Goal: Task Accomplishment & Management: Complete application form

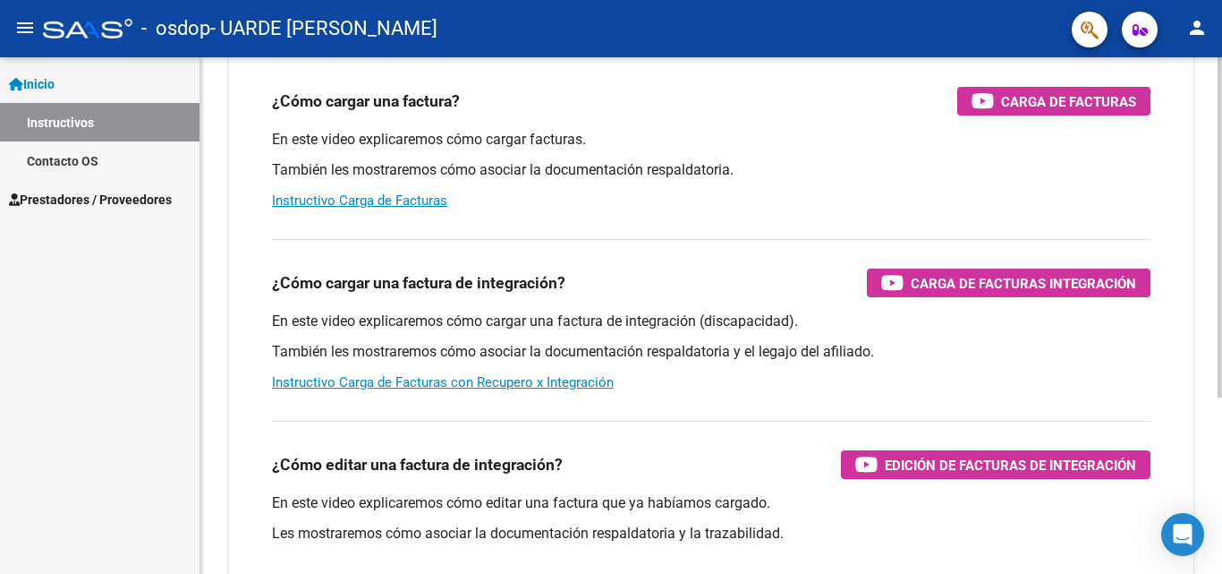
scroll to position [179, 0]
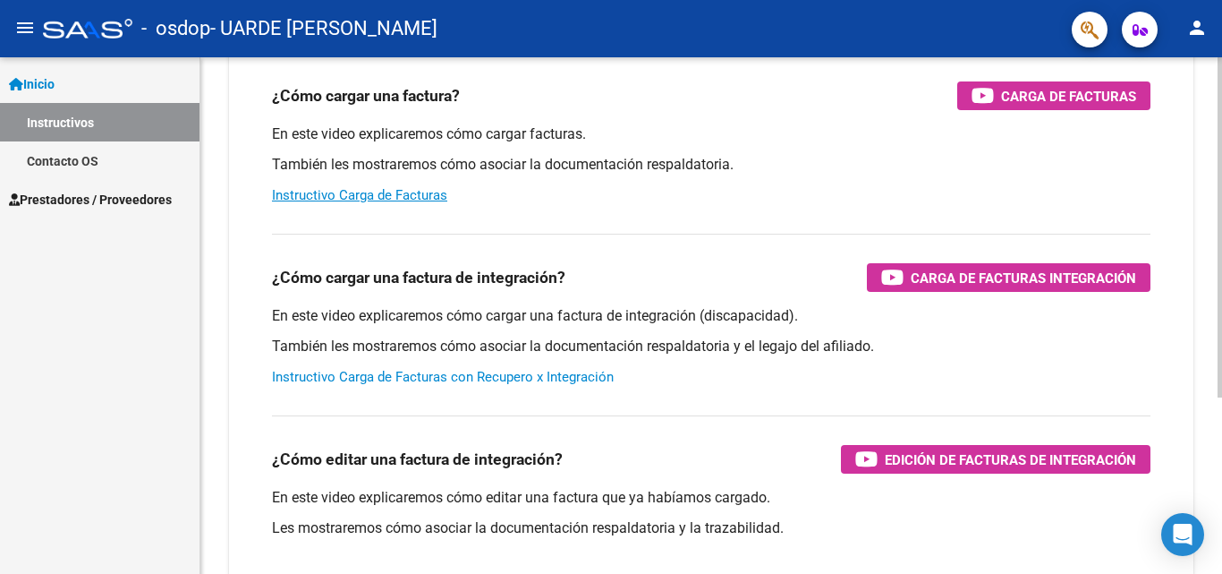
click at [571, 371] on link "Instructivo Carga de Facturas con Recupero x Integración" at bounding box center [443, 377] width 342 height 16
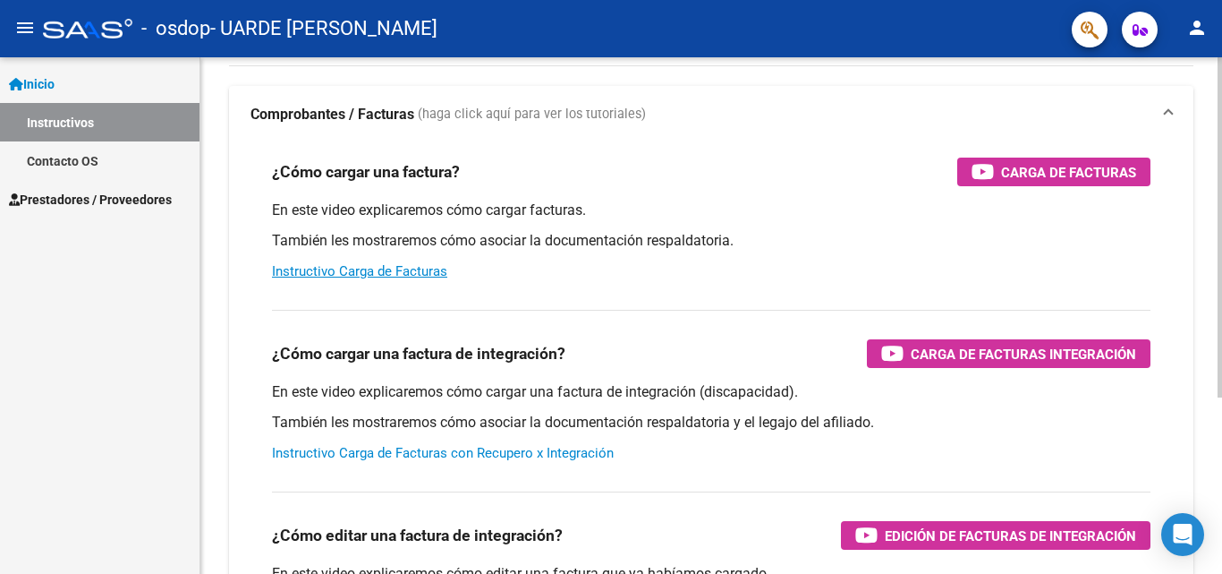
scroll to position [0, 0]
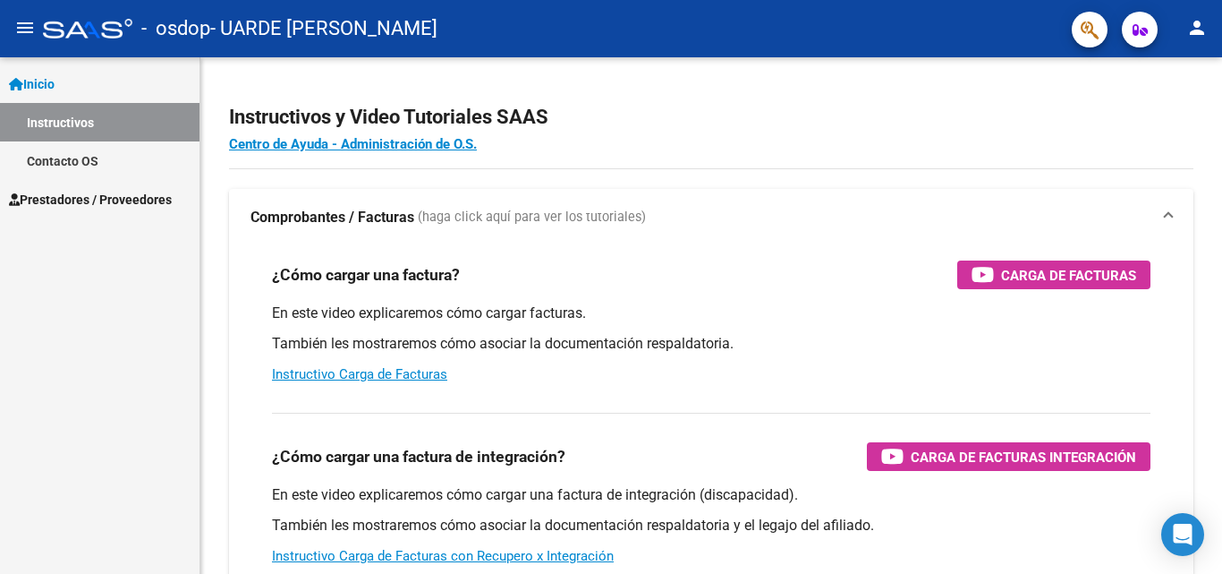
click at [90, 195] on span "Prestadores / Proveedores" at bounding box center [90, 200] width 163 height 20
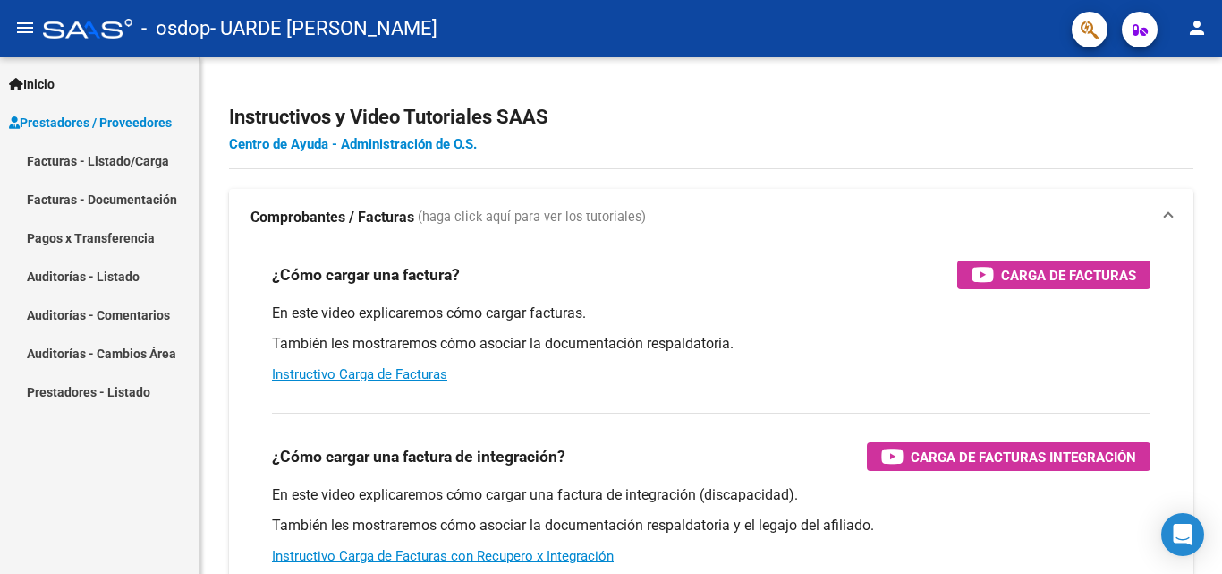
click at [135, 160] on link "Facturas - Listado/Carga" at bounding box center [100, 160] width 200 height 38
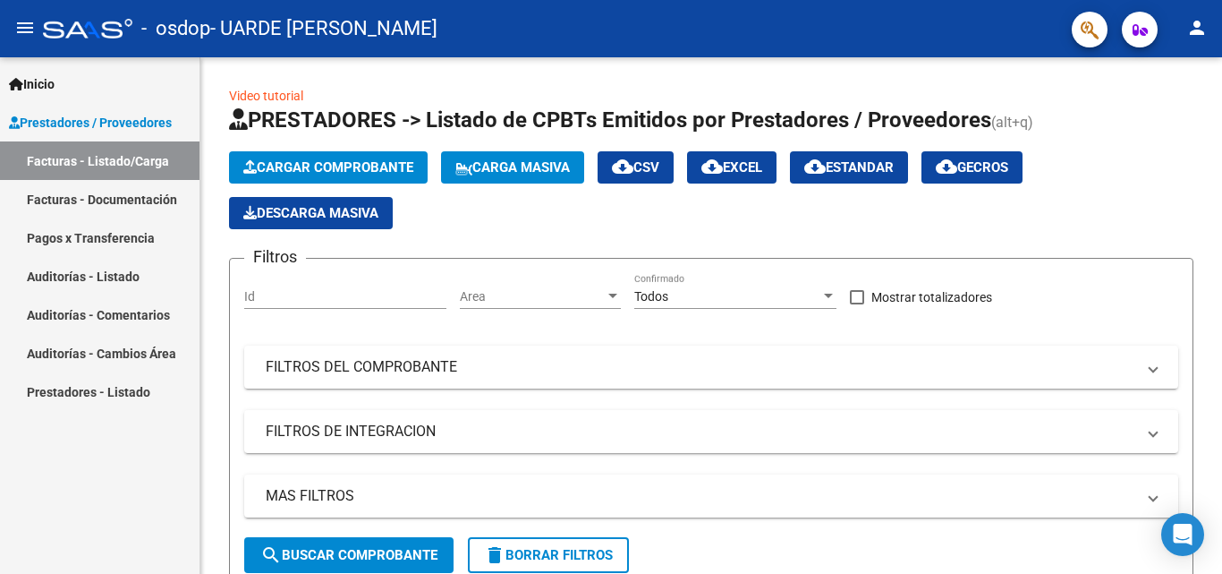
click at [98, 194] on link "Facturas - Documentación" at bounding box center [100, 199] width 200 height 38
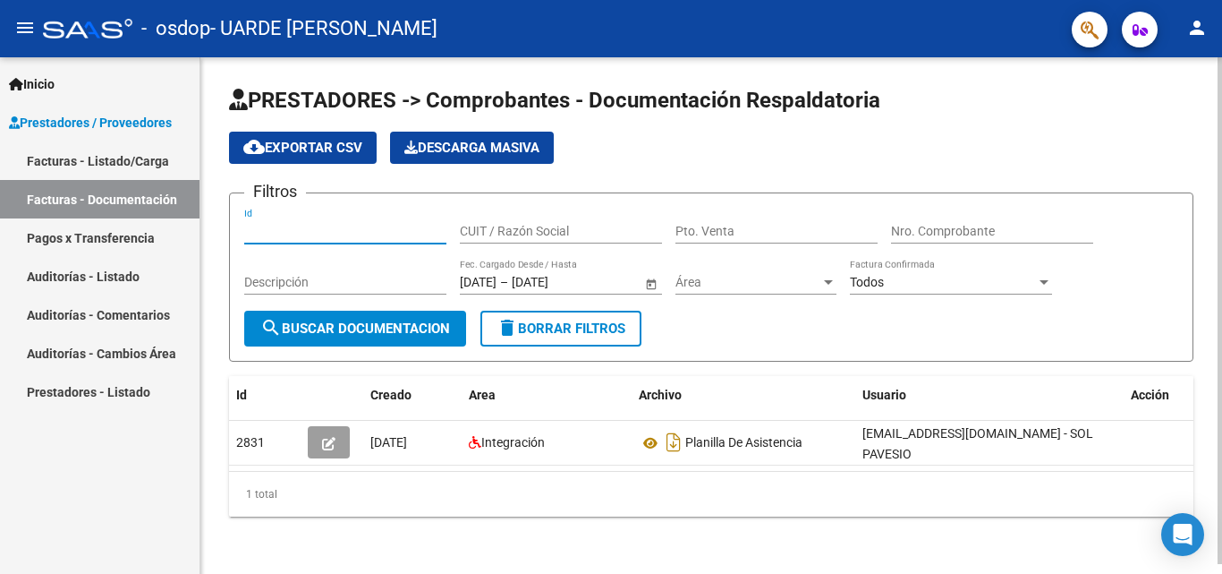
click at [322, 235] on input "Id" at bounding box center [345, 231] width 202 height 15
click at [145, 159] on link "Facturas - Listado/Carga" at bounding box center [100, 160] width 200 height 38
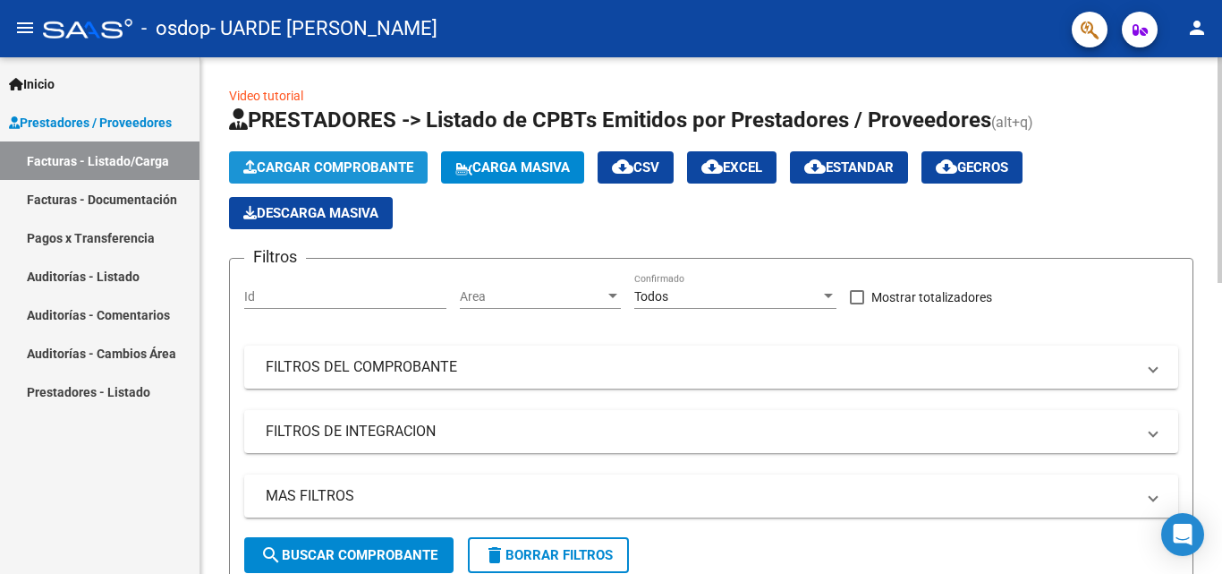
click at [358, 166] on span "Cargar Comprobante" at bounding box center [328, 167] width 170 height 16
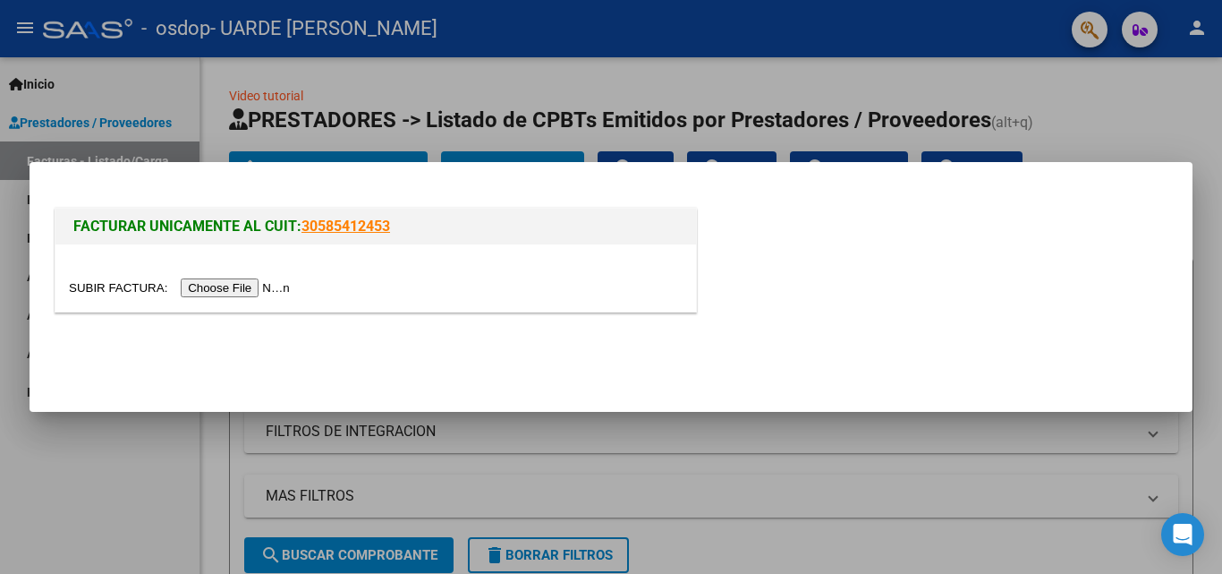
click at [247, 288] on input "file" at bounding box center [182, 287] width 226 height 19
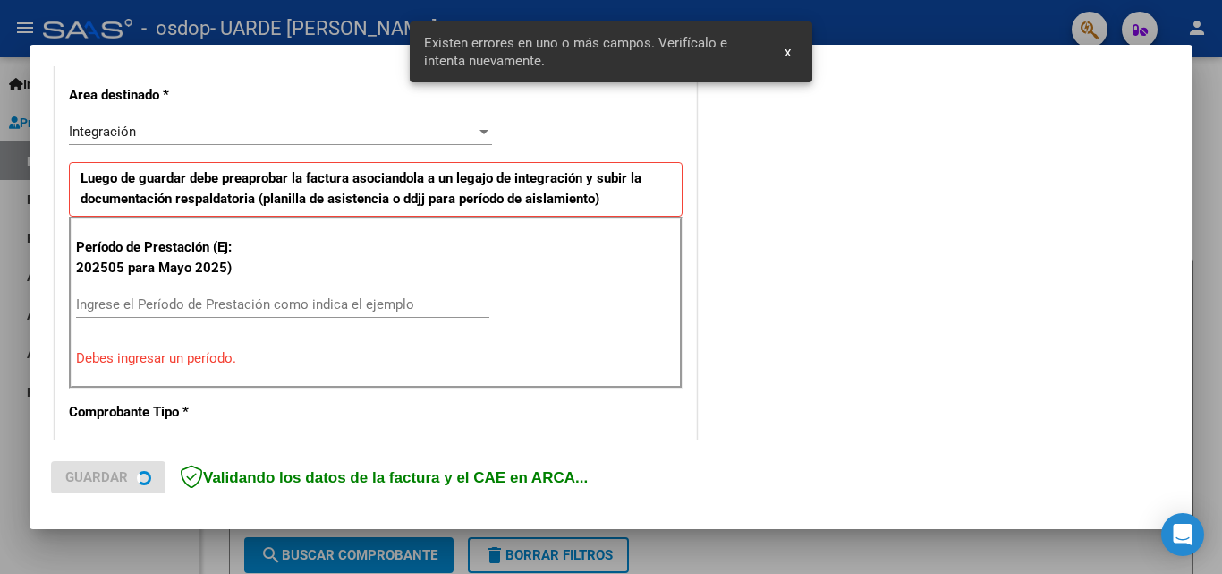
scroll to position [438, 0]
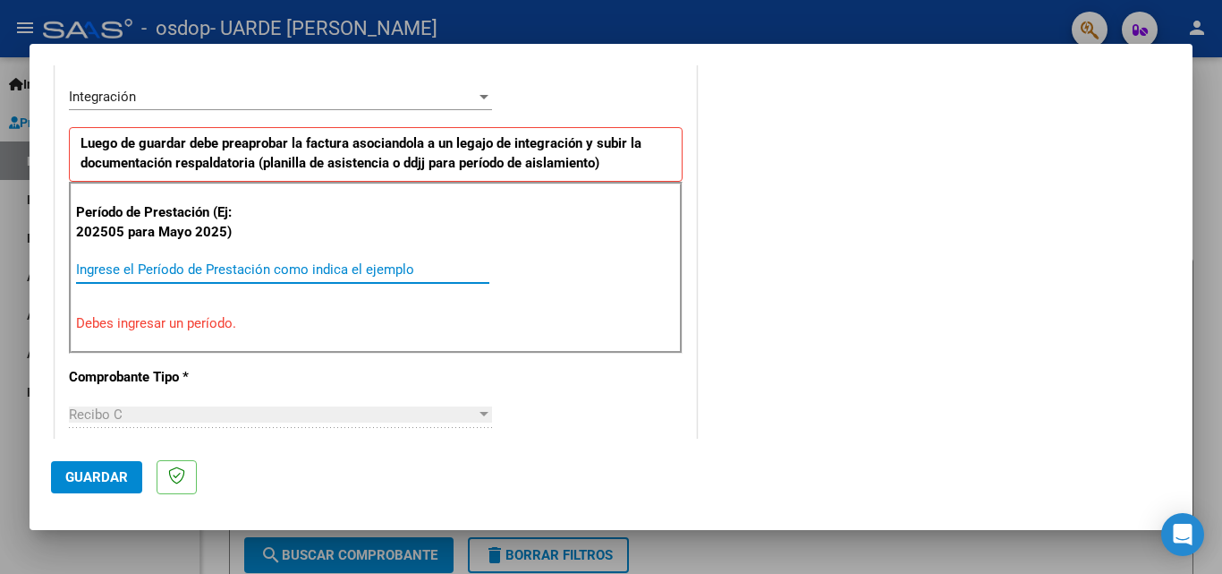
click at [244, 272] on input "Ingrese el Período de Prestación como indica el ejemplo" at bounding box center [282, 269] width 413 height 16
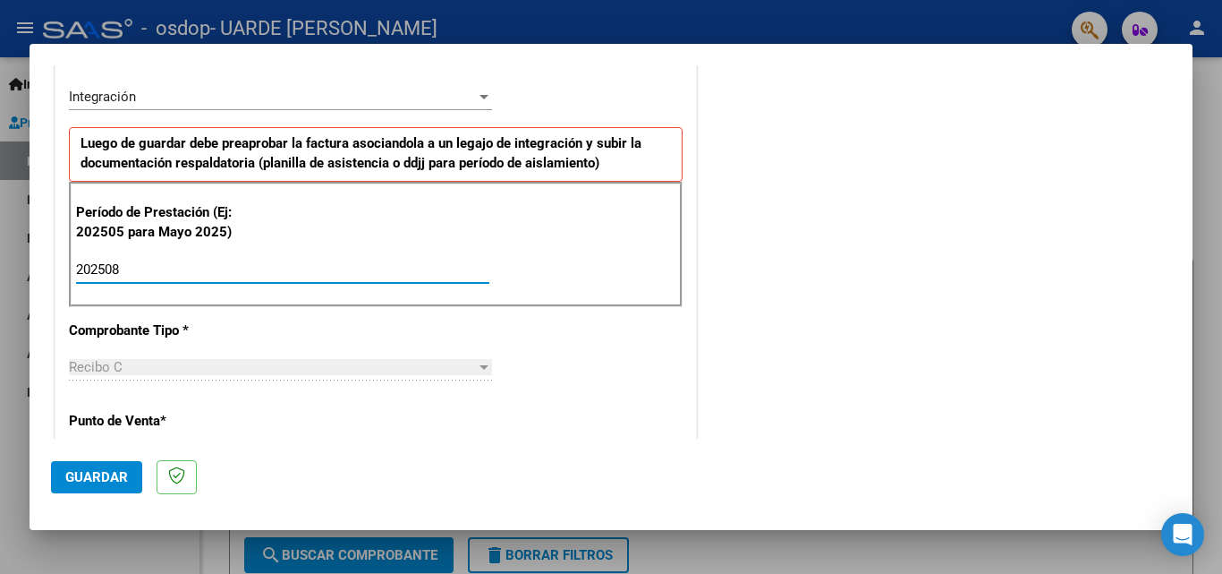
type input "202508"
click at [476, 370] on div at bounding box center [484, 367] width 16 height 14
click at [480, 367] on div at bounding box center [484, 367] width 9 height 4
click at [156, 368] on div "Recibo C" at bounding box center [272, 367] width 407 height 16
click at [115, 365] on span "Recibo C" at bounding box center [96, 367] width 54 height 16
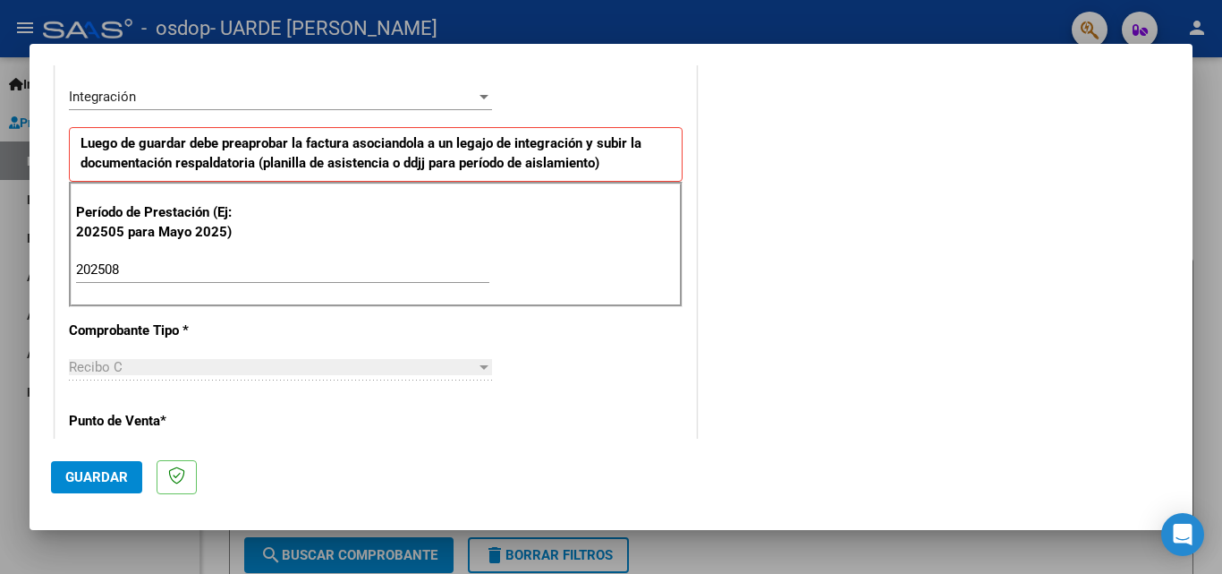
click at [158, 417] on p "Punto de Venta *" at bounding box center [161, 421] width 184 height 21
click at [98, 475] on span "Guardar" at bounding box center [96, 477] width 63 height 16
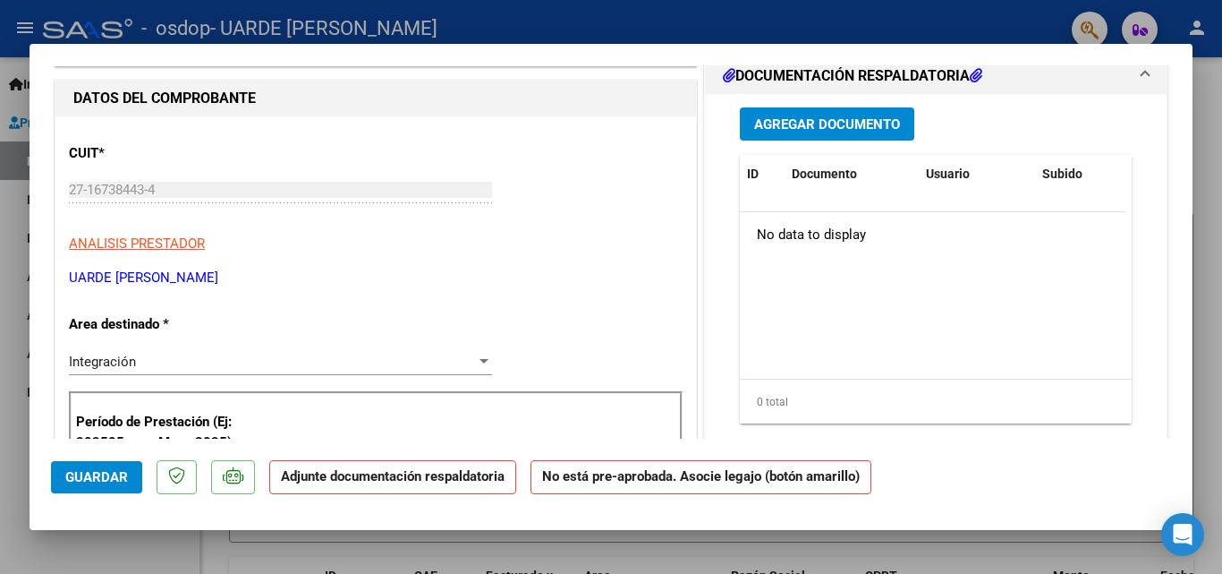
scroll to position [0, 0]
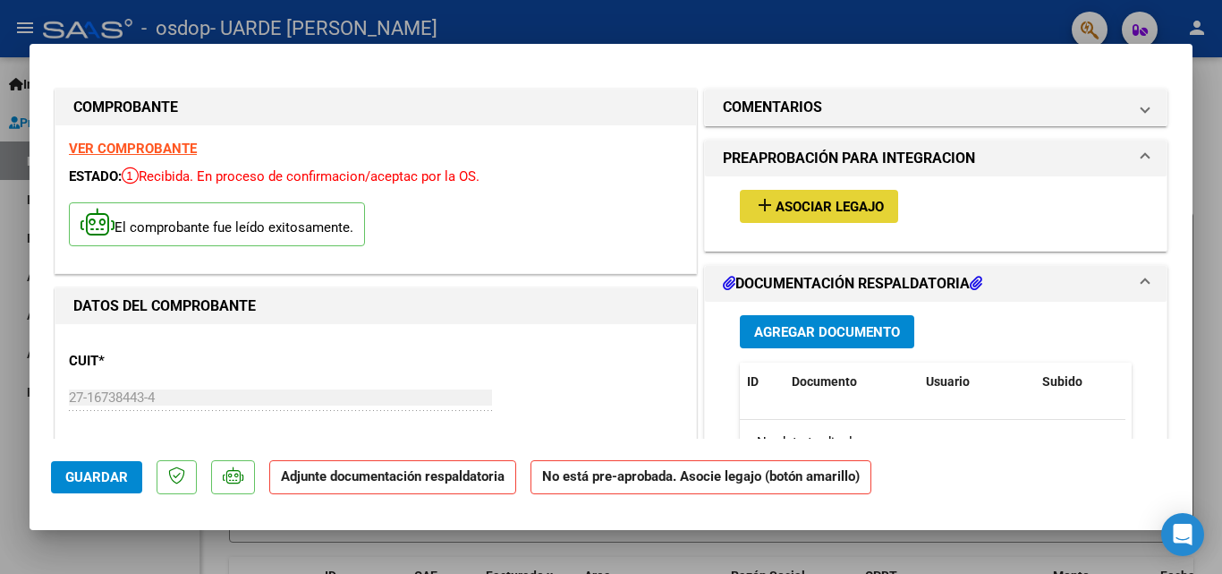
click at [785, 207] on span "Asociar Legajo" at bounding box center [830, 207] width 108 height 16
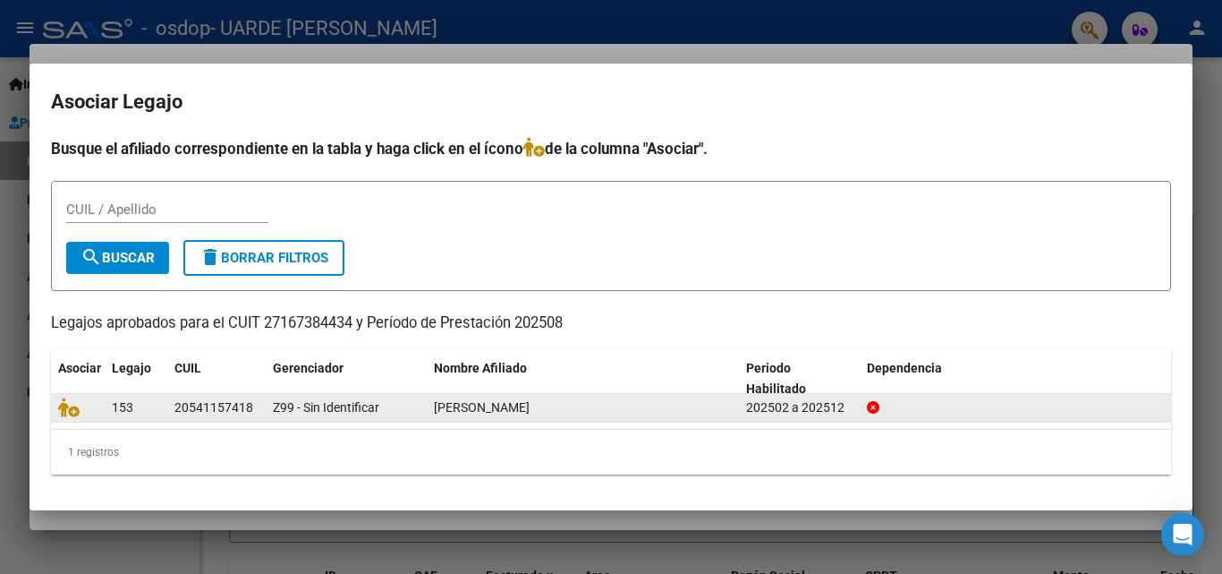
click at [403, 411] on div "Z99 - Sin Identificar" at bounding box center [346, 407] width 147 height 21
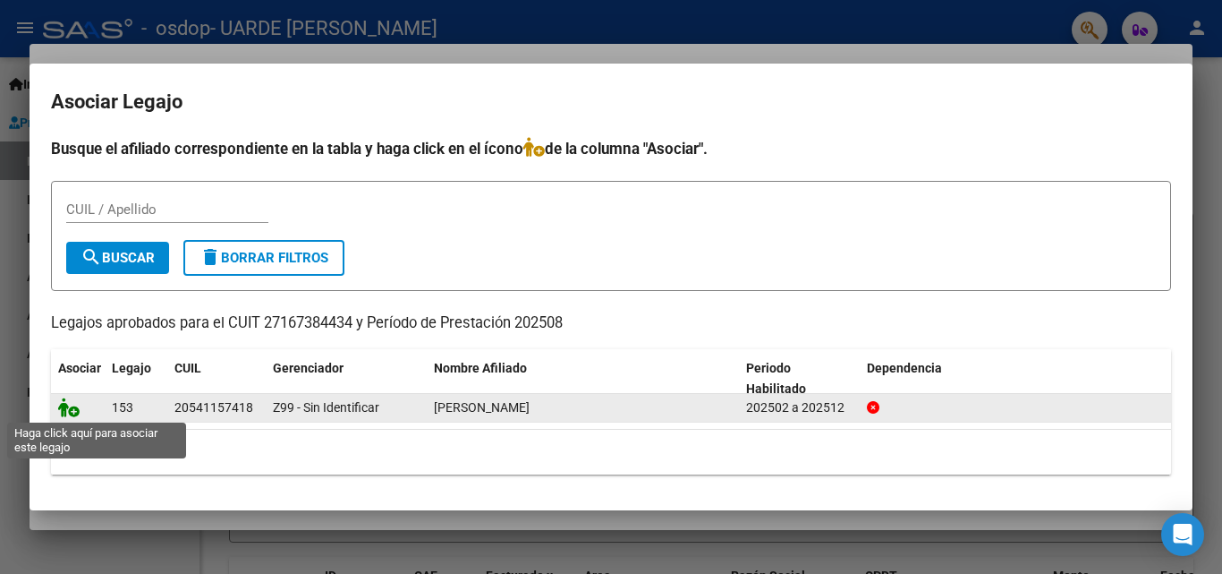
click at [72, 412] on icon at bounding box center [68, 407] width 21 height 20
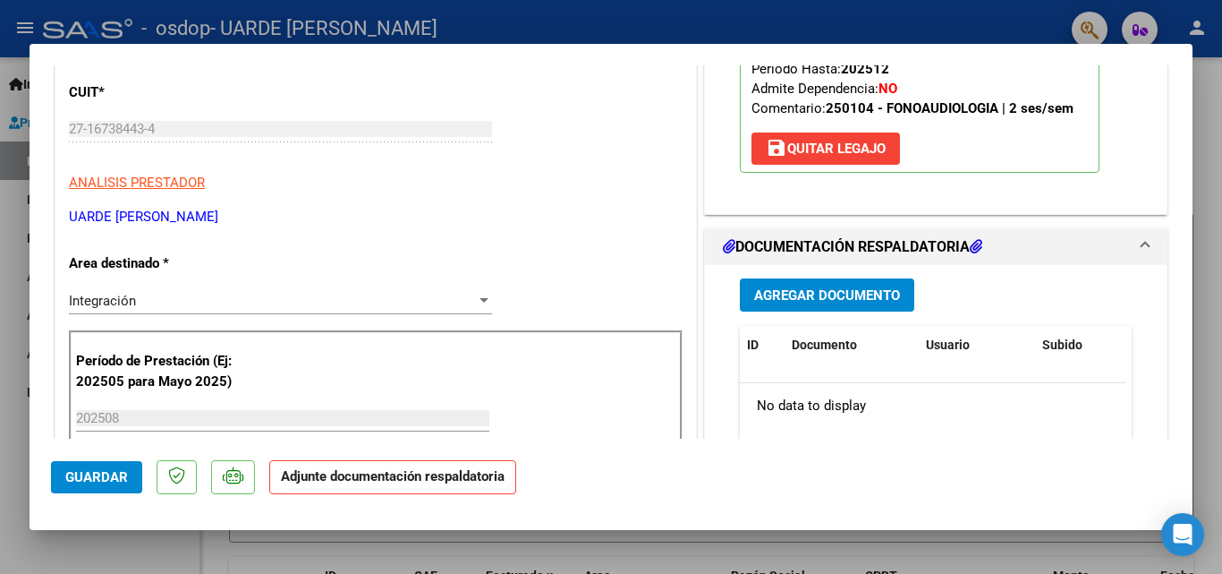
scroll to position [358, 0]
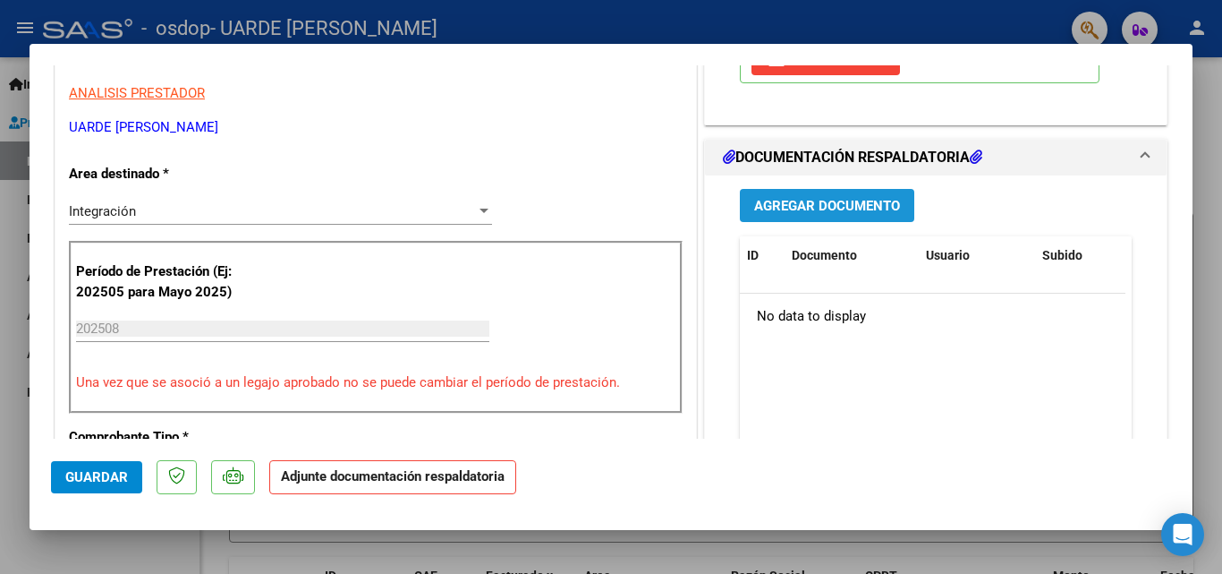
click at [828, 201] on span "Agregar Documento" at bounding box center [827, 206] width 146 height 16
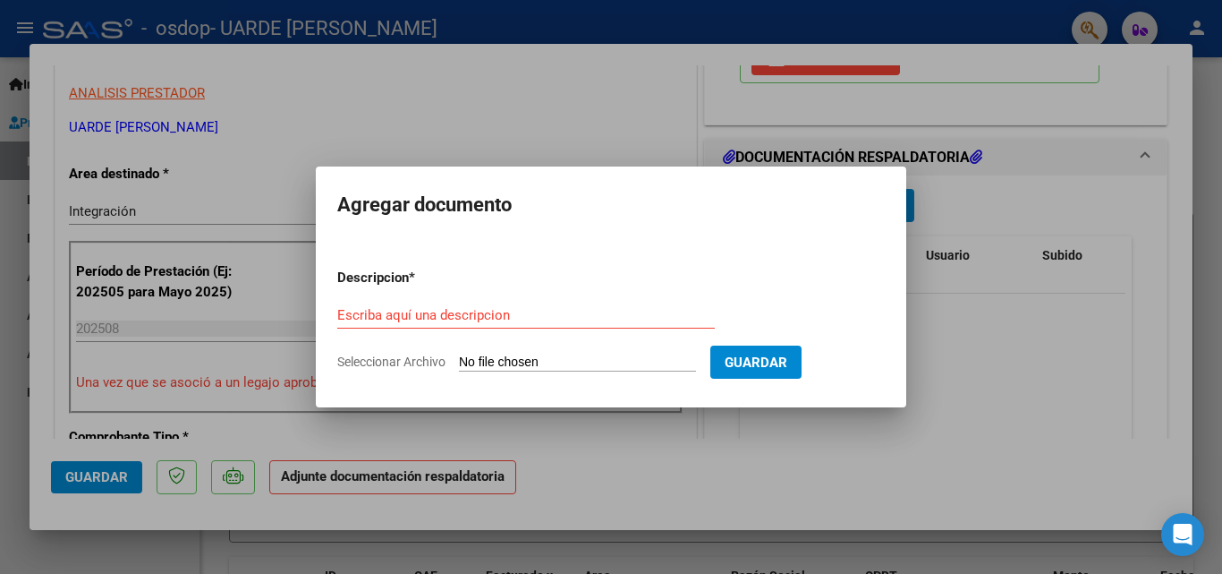
click at [1003, 359] on div at bounding box center [611, 287] width 1222 height 574
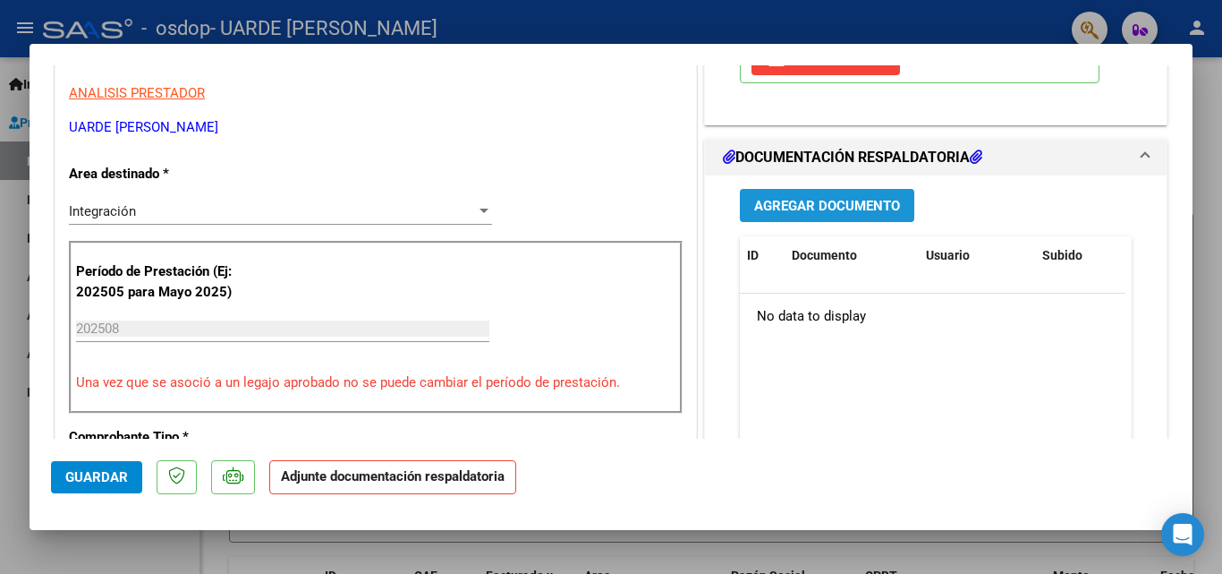
click at [843, 204] on span "Agregar Documento" at bounding box center [827, 206] width 146 height 16
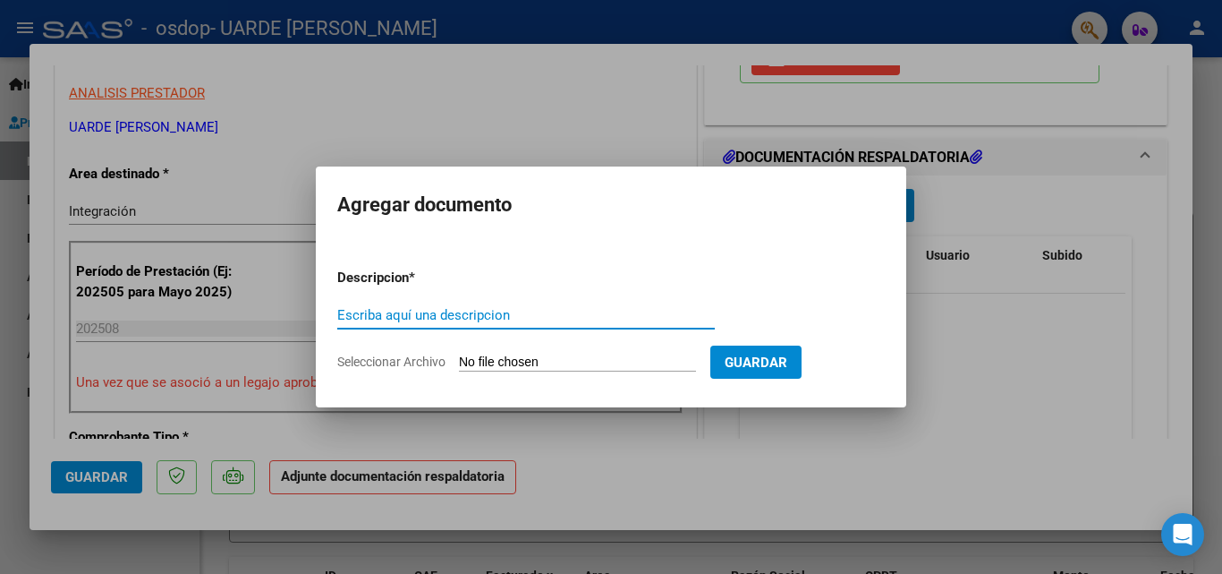
click at [479, 314] on input "Escriba aquí una descripcion" at bounding box center [526, 315] width 378 height 16
type input "Planilla asistencia"
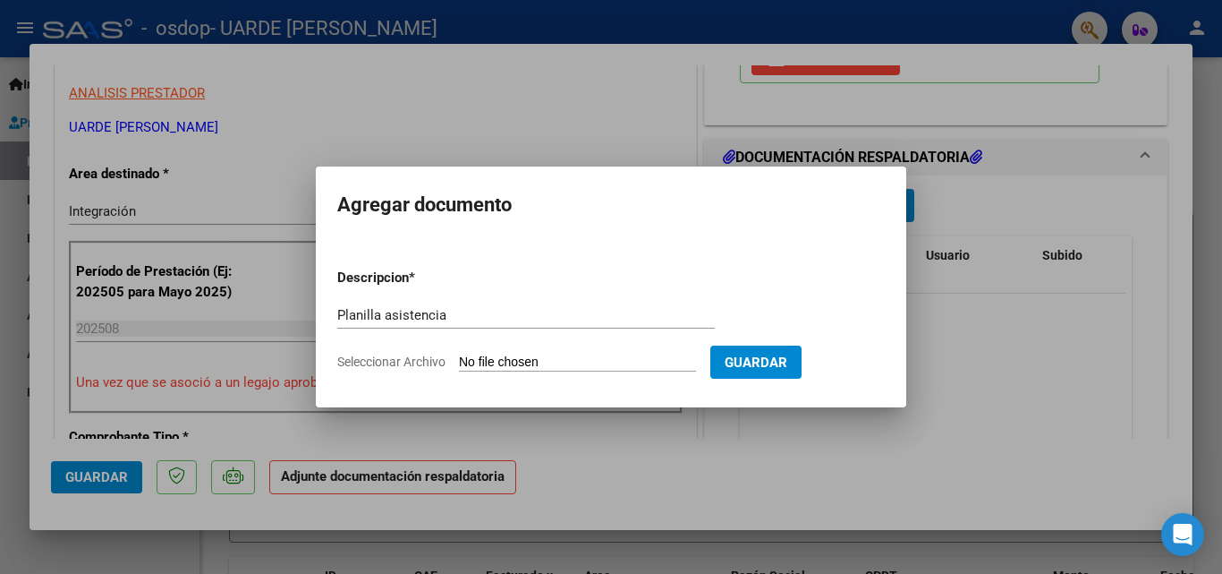
click at [614, 354] on input "Seleccionar Archivo" at bounding box center [577, 362] width 237 height 17
type input "C:\fakepath\WhatsApp Scan [DATE] 10.02.57.pdf"
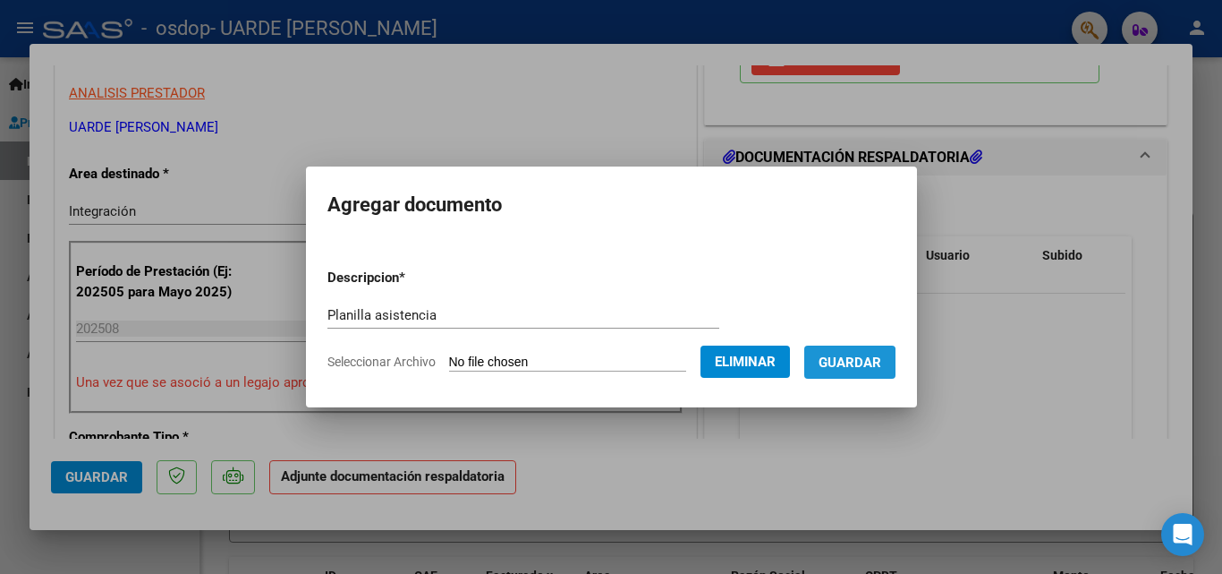
click at [842, 365] on span "Guardar" at bounding box center [850, 362] width 63 height 16
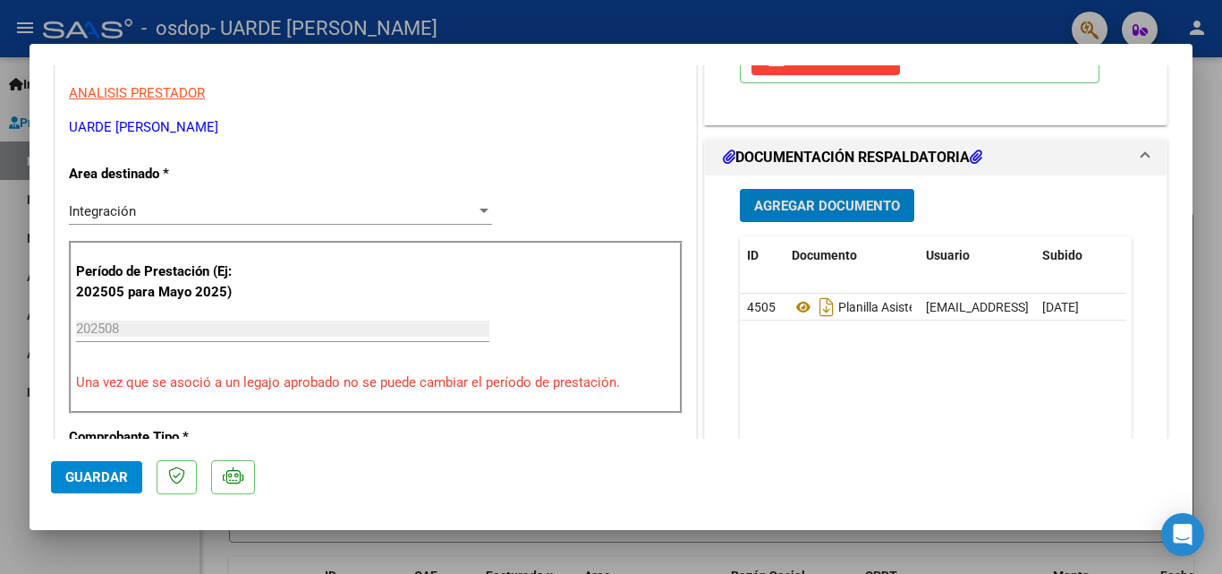
scroll to position [447, 0]
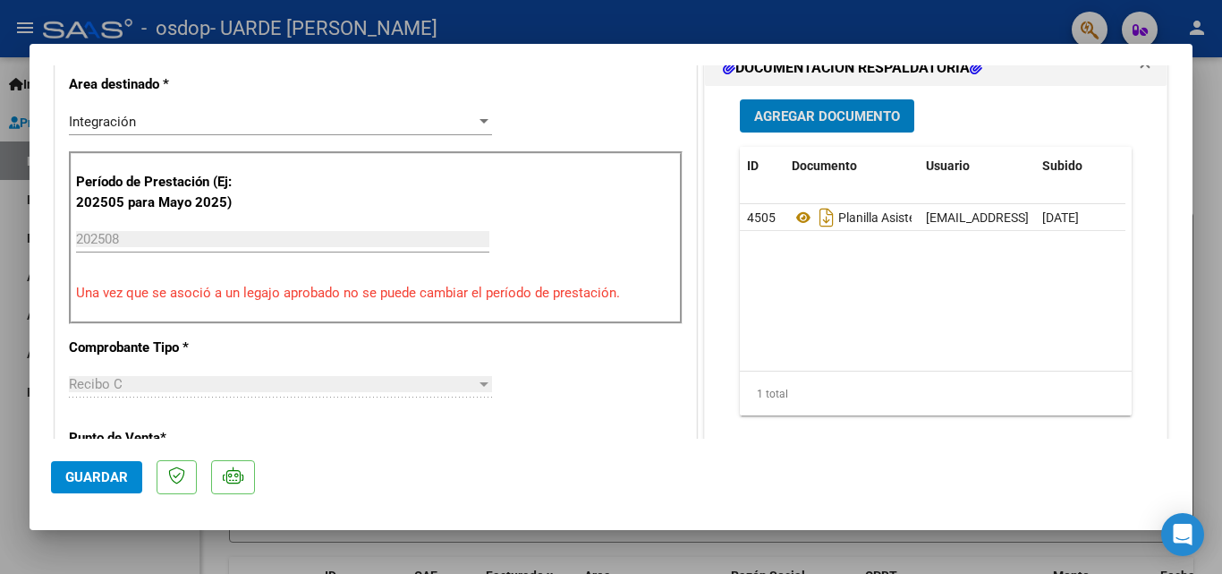
click at [92, 478] on span "Guardar" at bounding box center [96, 477] width 63 height 16
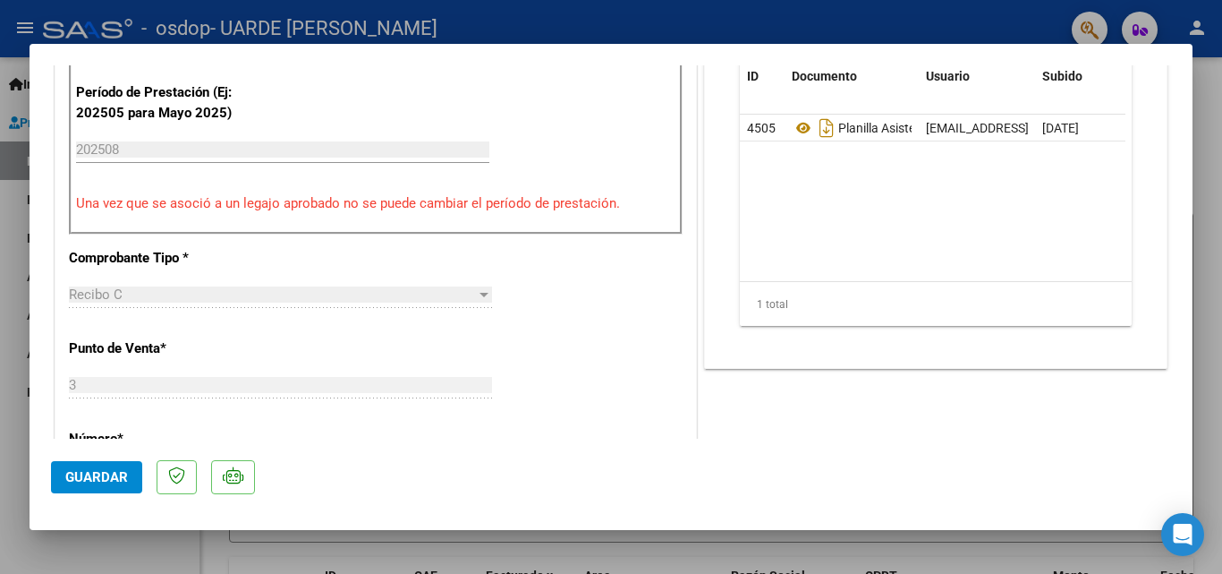
scroll to position [179, 0]
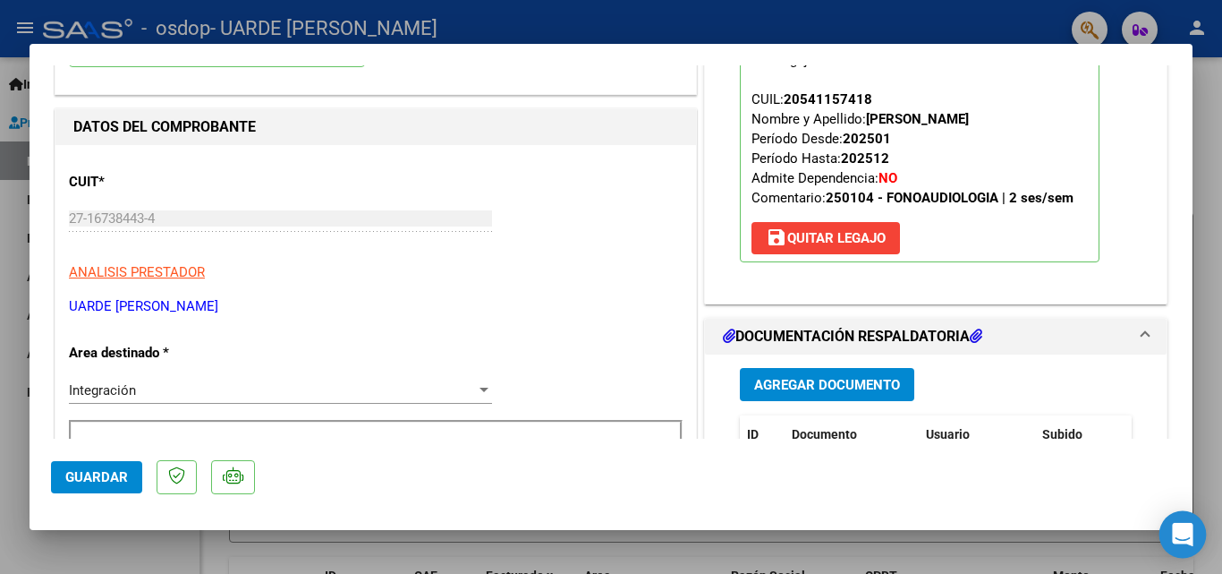
click at [1183, 529] on icon "Open Intercom Messenger" at bounding box center [1182, 534] width 21 height 23
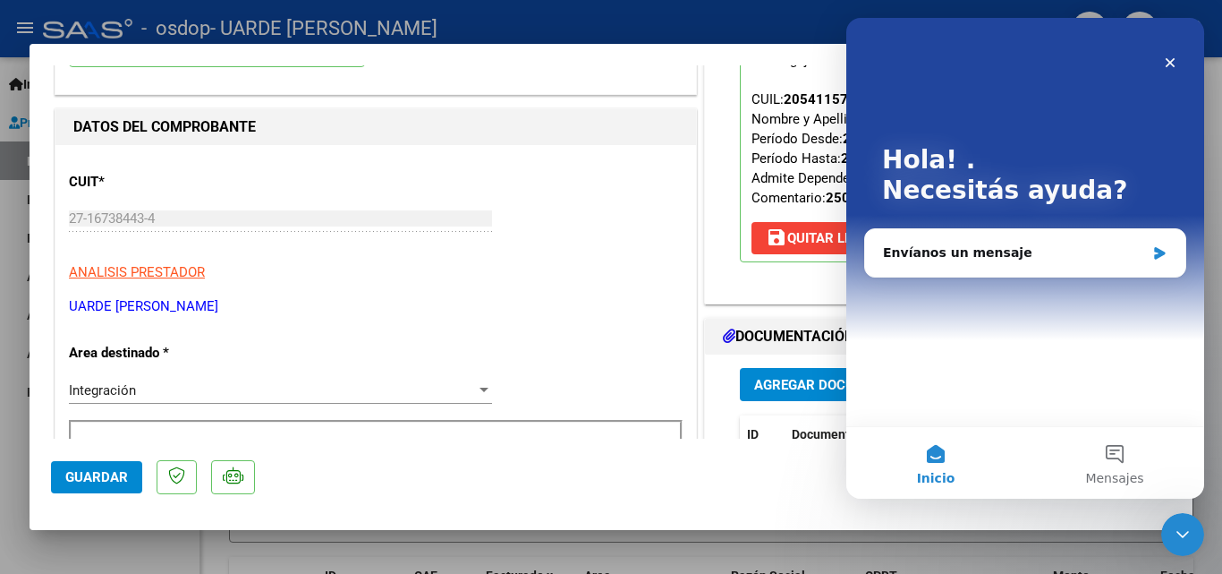
scroll to position [0, 0]
click at [990, 259] on div "Envíanos un mensaje" at bounding box center [1014, 252] width 262 height 19
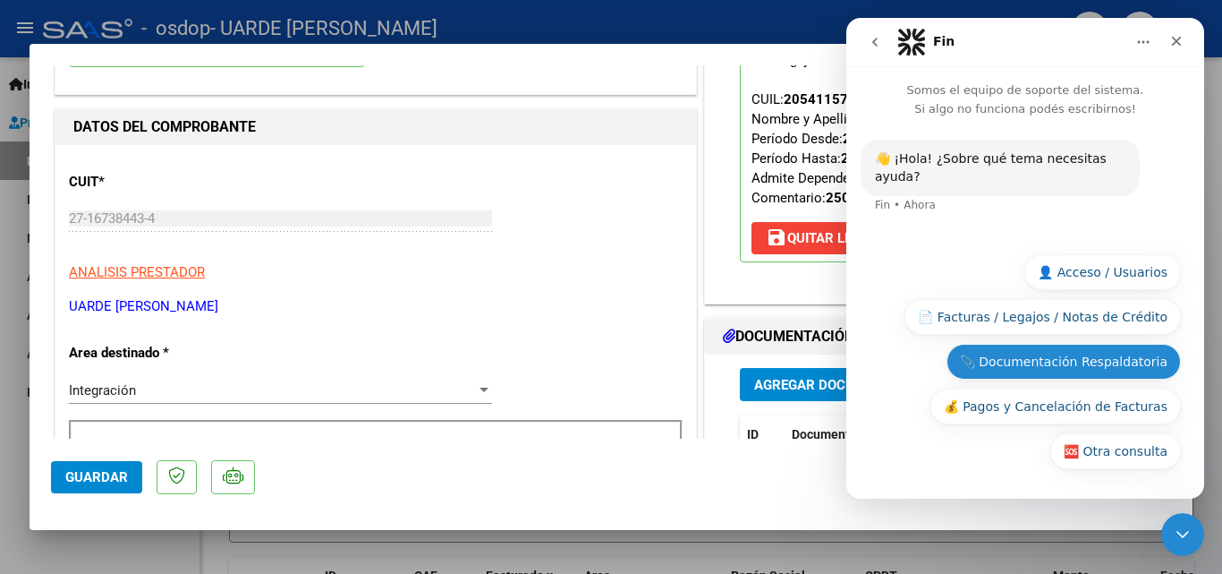
click at [1125, 365] on button "📎 Documentación Respaldatoria" at bounding box center [1064, 362] width 234 height 36
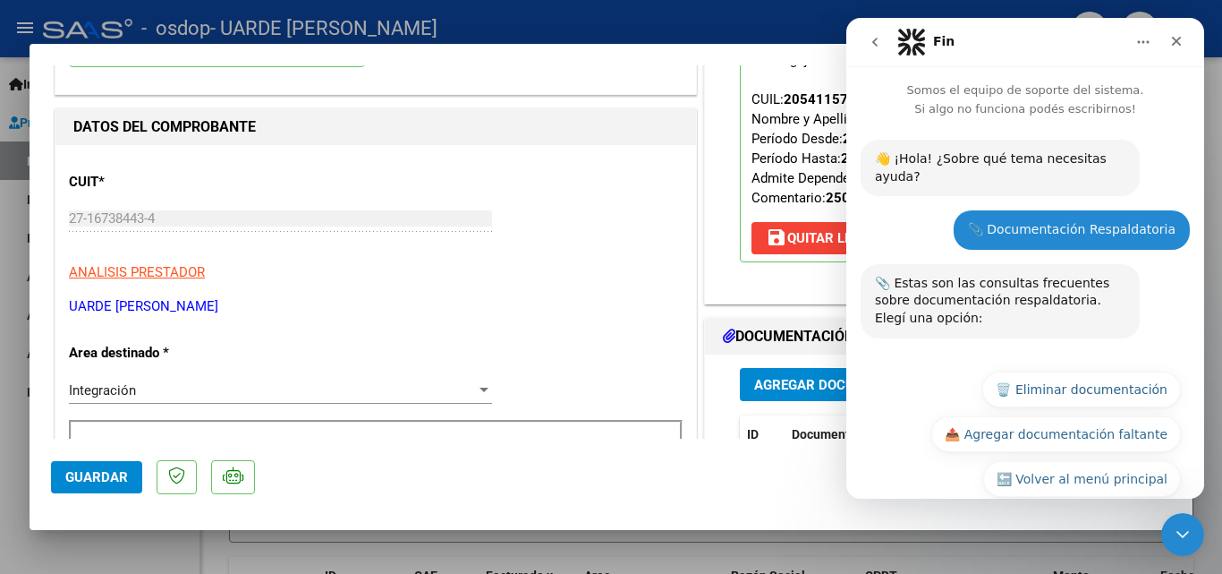
scroll to position [10, 0]
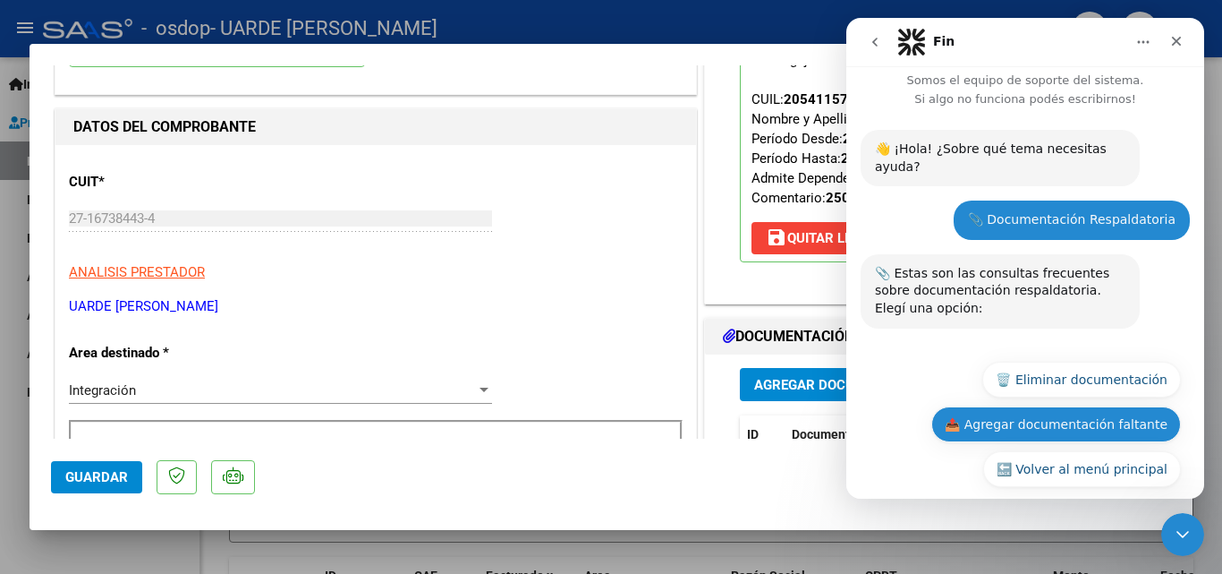
click at [1118, 406] on button "📤 Agregar documentación faltante" at bounding box center [1056, 424] width 250 height 36
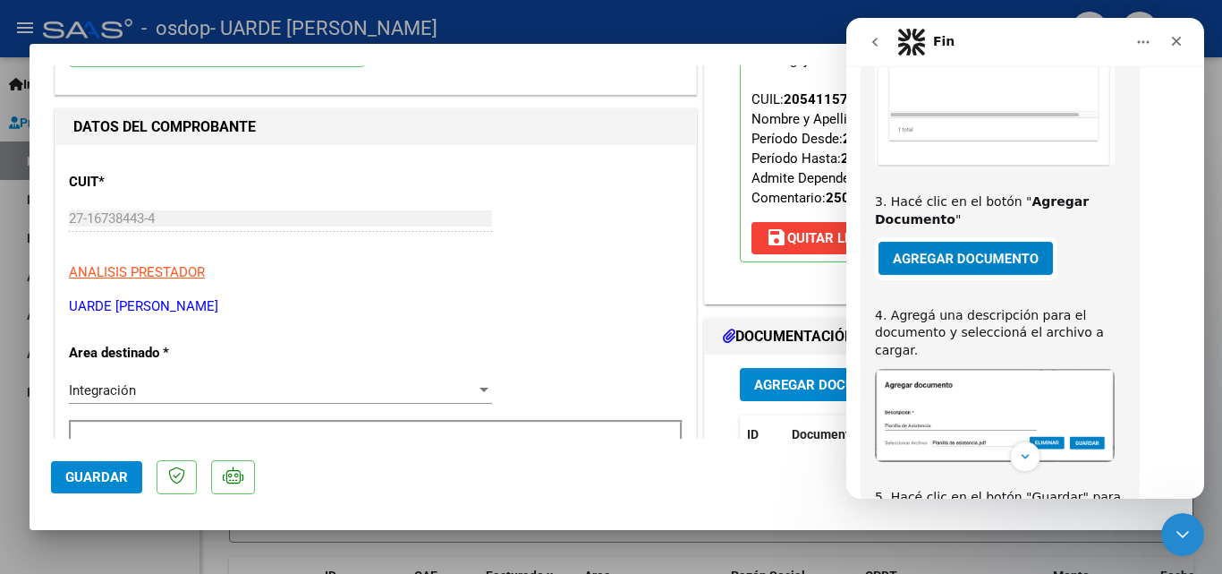
scroll to position [760, 0]
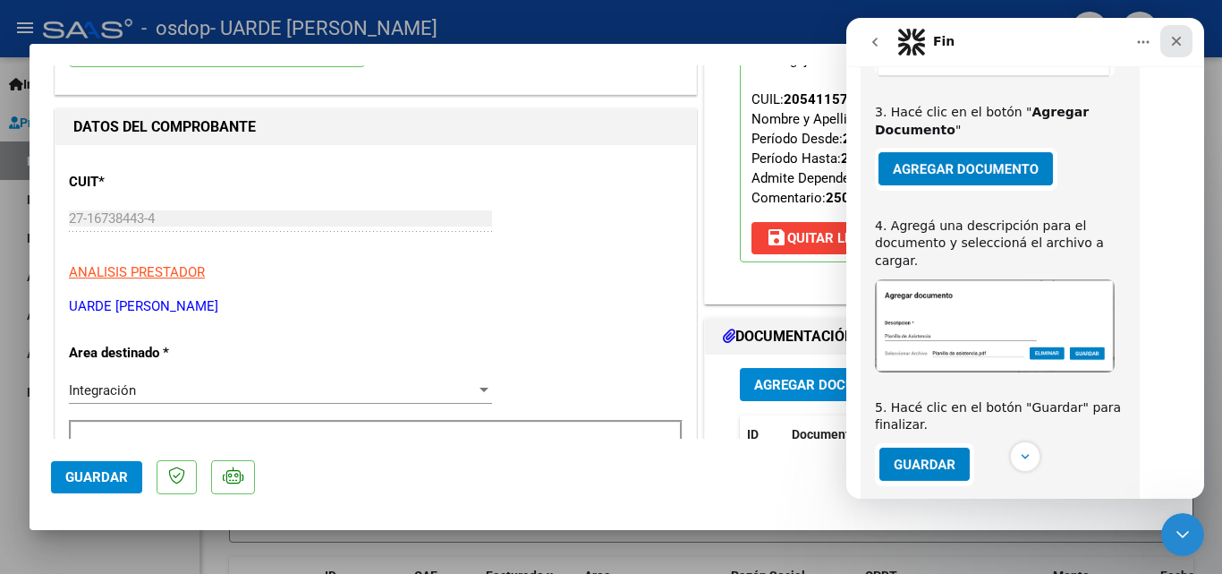
click at [1178, 38] on icon "Cerrar" at bounding box center [1177, 42] width 10 height 10
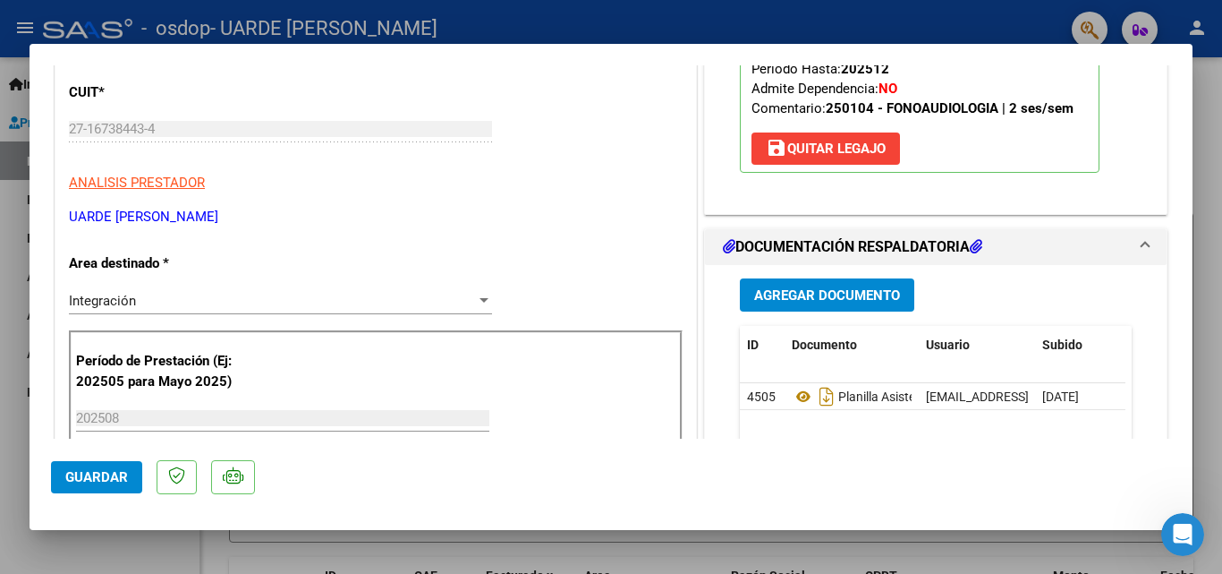
scroll to position [358, 0]
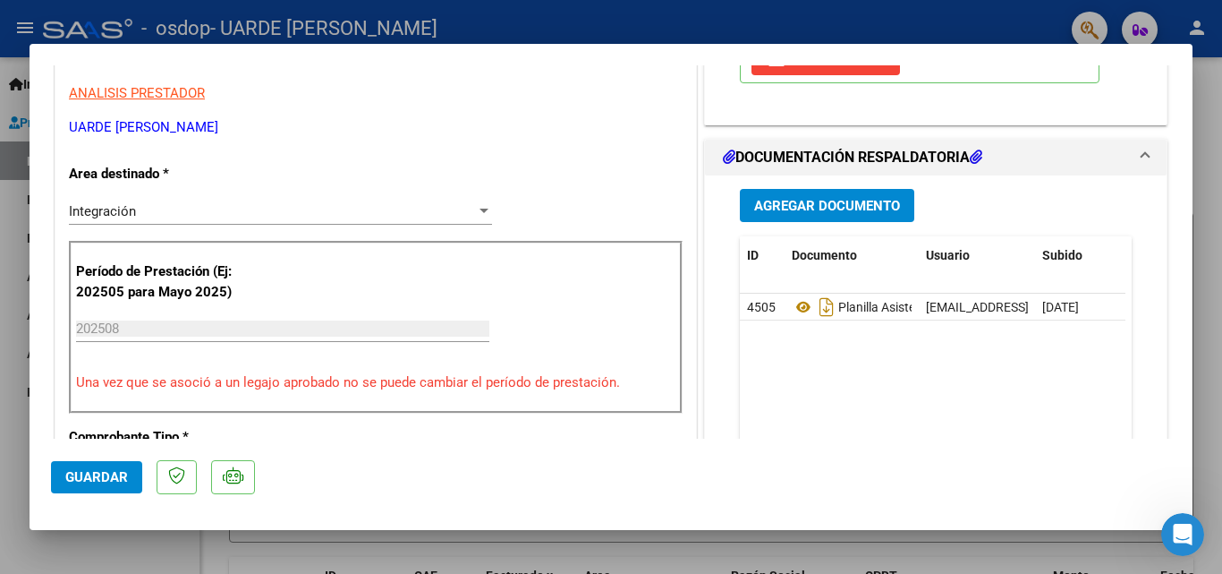
click at [854, 204] on span "Agregar Documento" at bounding box center [827, 206] width 146 height 16
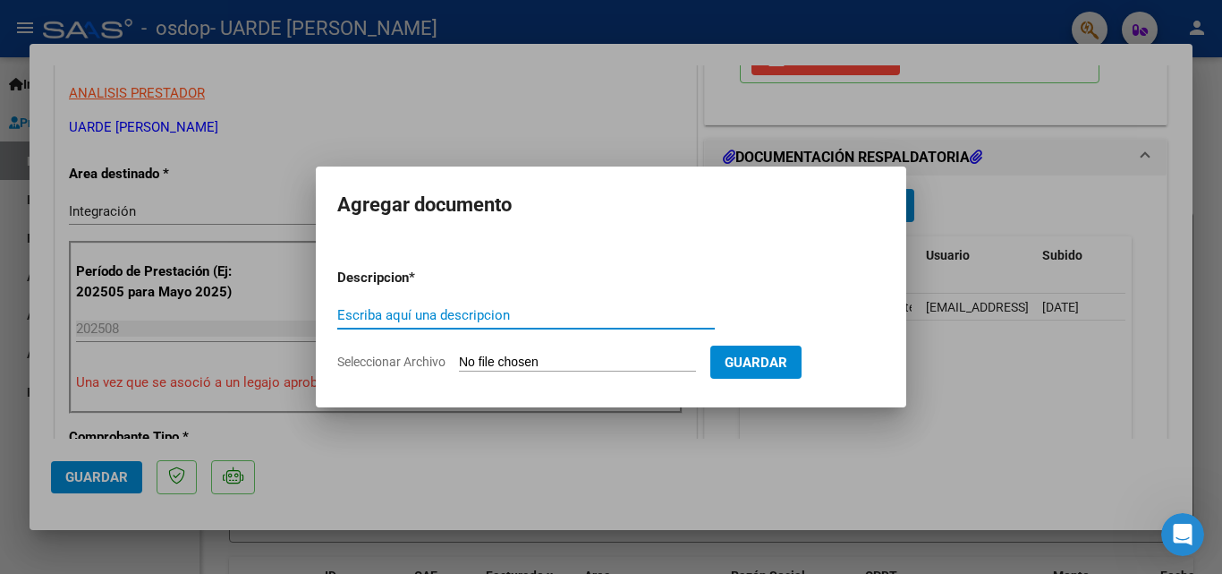
click at [659, 319] on input "Escriba aquí una descripcion" at bounding box center [526, 315] width 378 height 16
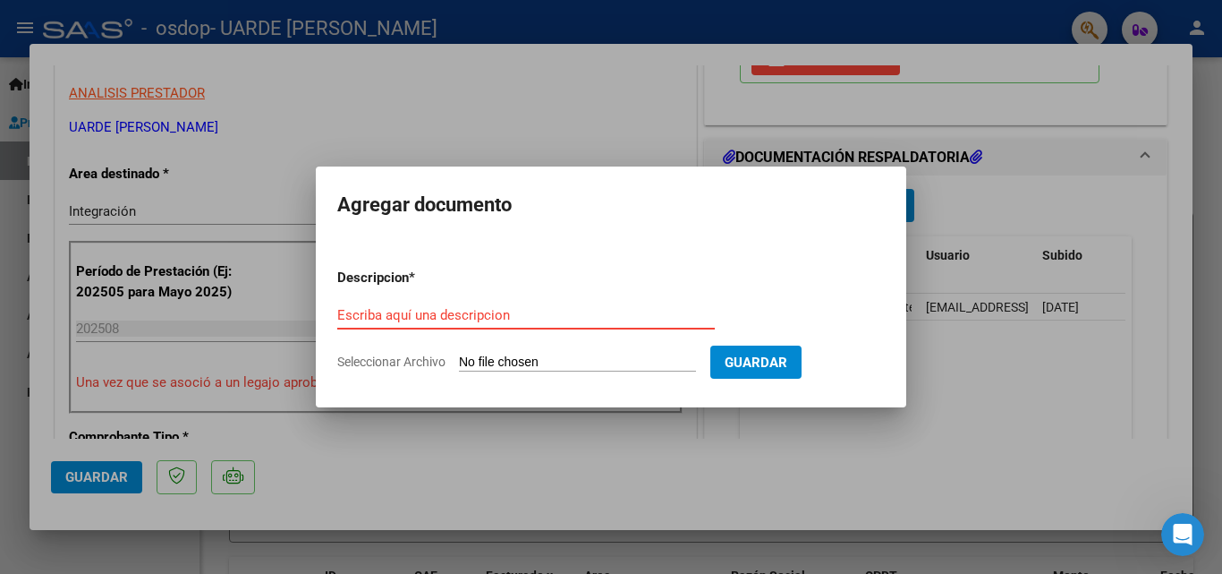
click at [521, 315] on input "Escriba aquí una descripcion" at bounding box center [526, 315] width 378 height 16
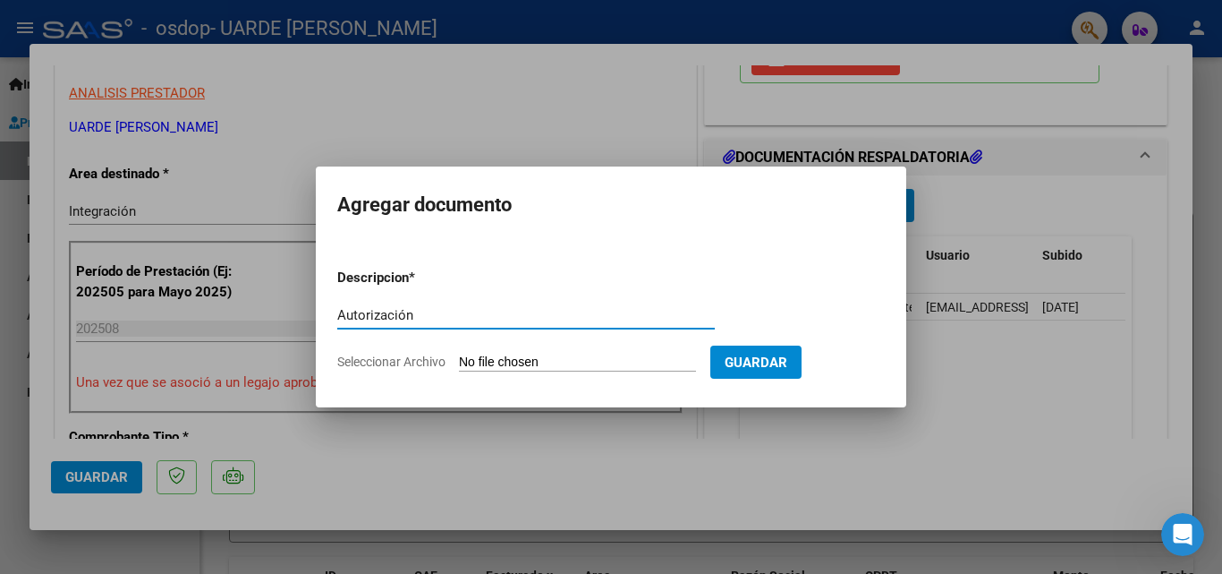
type input "Autorización"
click at [513, 360] on input "Seleccionar Archivo" at bounding box center [577, 362] width 237 height 17
click at [608, 362] on input "Seleccionar Archivo" at bounding box center [577, 362] width 237 height 17
type input "C:\fakepath\Captura de pantalla [DATE] a la(s) 1.21.08 p. m..png"
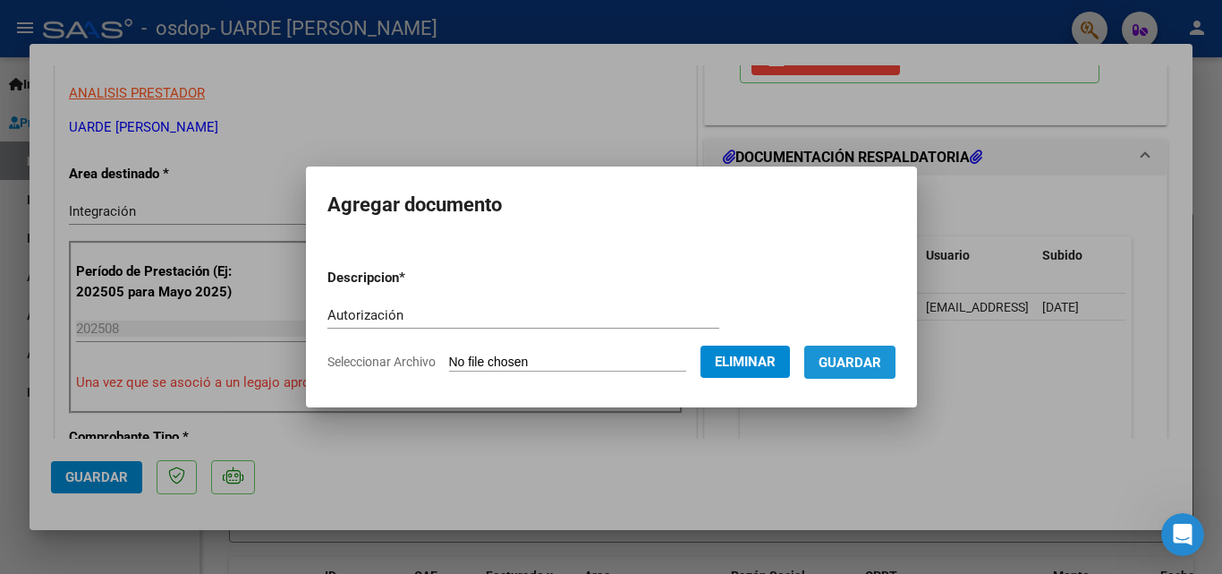
click at [871, 361] on span "Guardar" at bounding box center [850, 362] width 63 height 16
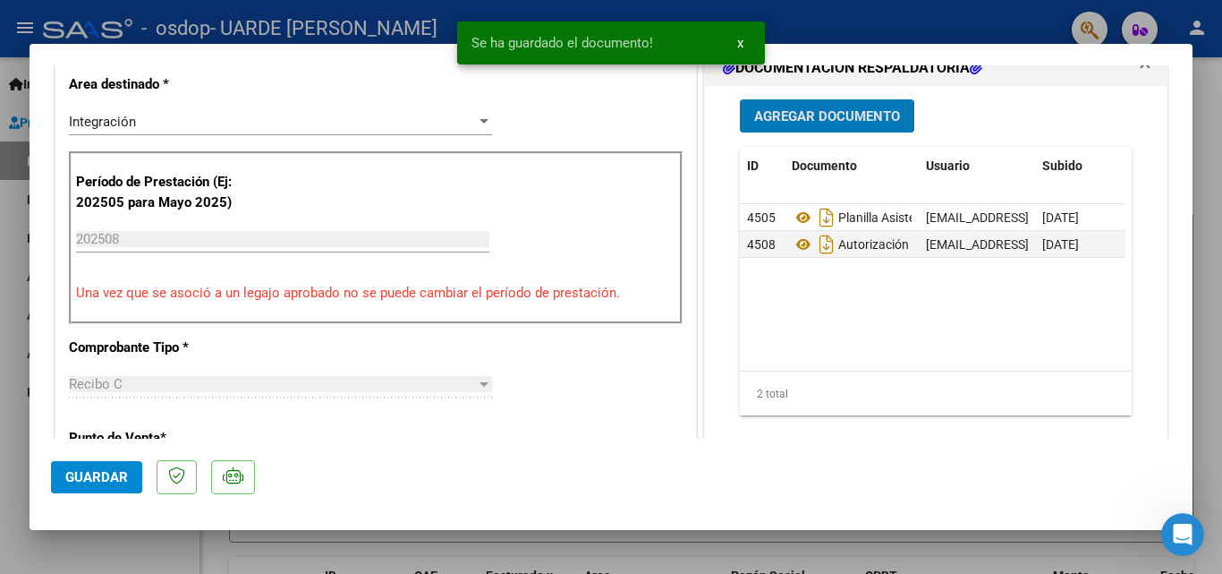
scroll to position [537, 0]
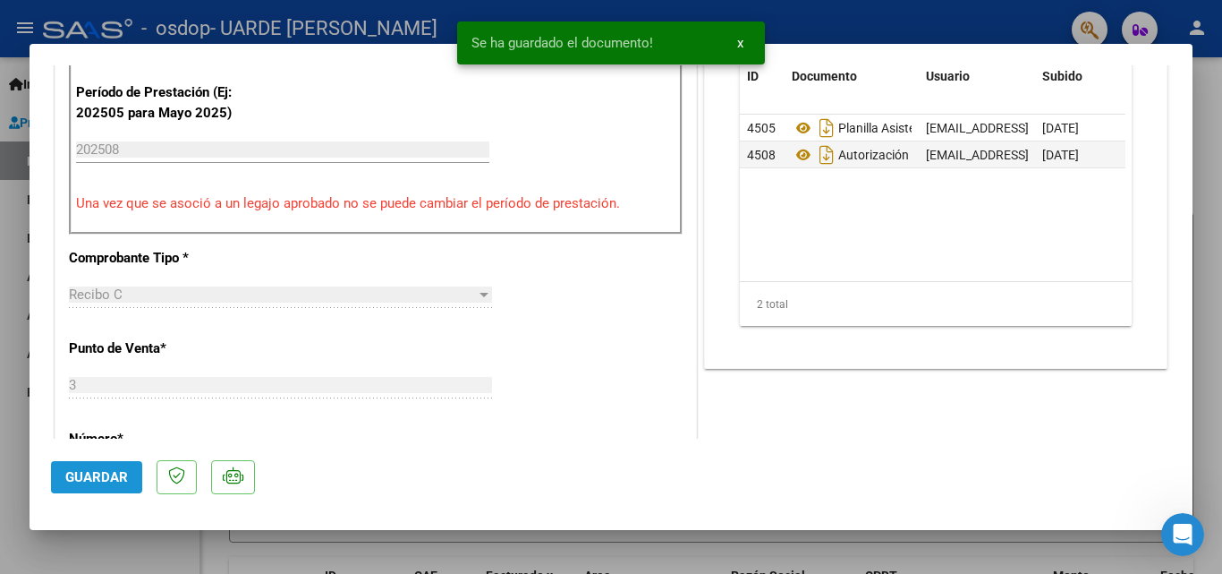
click at [104, 479] on span "Guardar" at bounding box center [96, 477] width 63 height 16
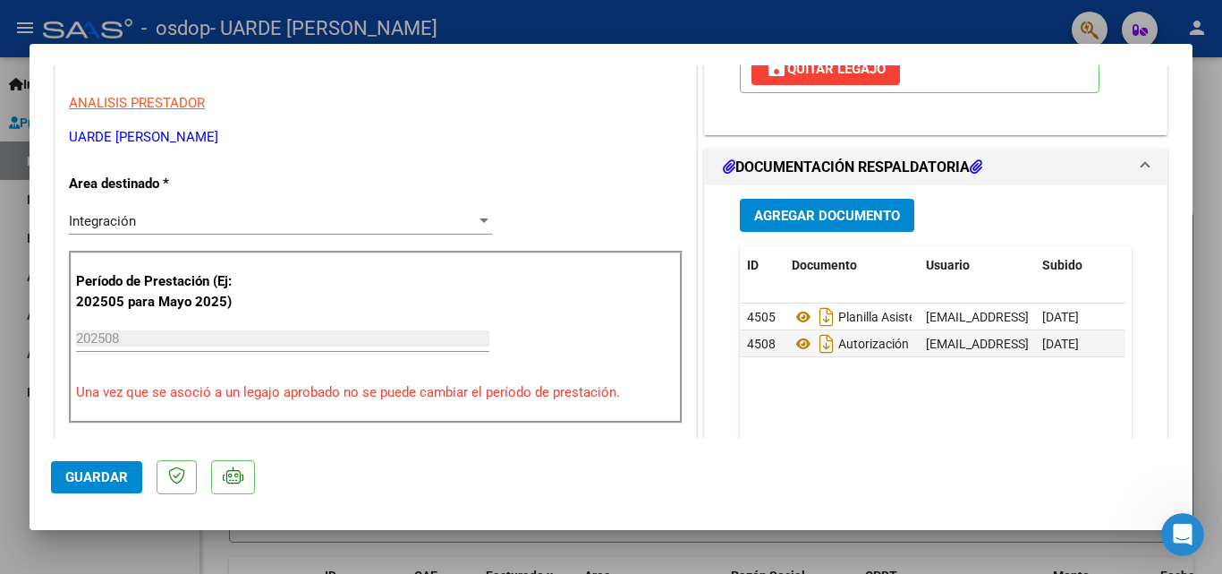
scroll to position [423, 0]
